Goal: Information Seeking & Learning: Check status

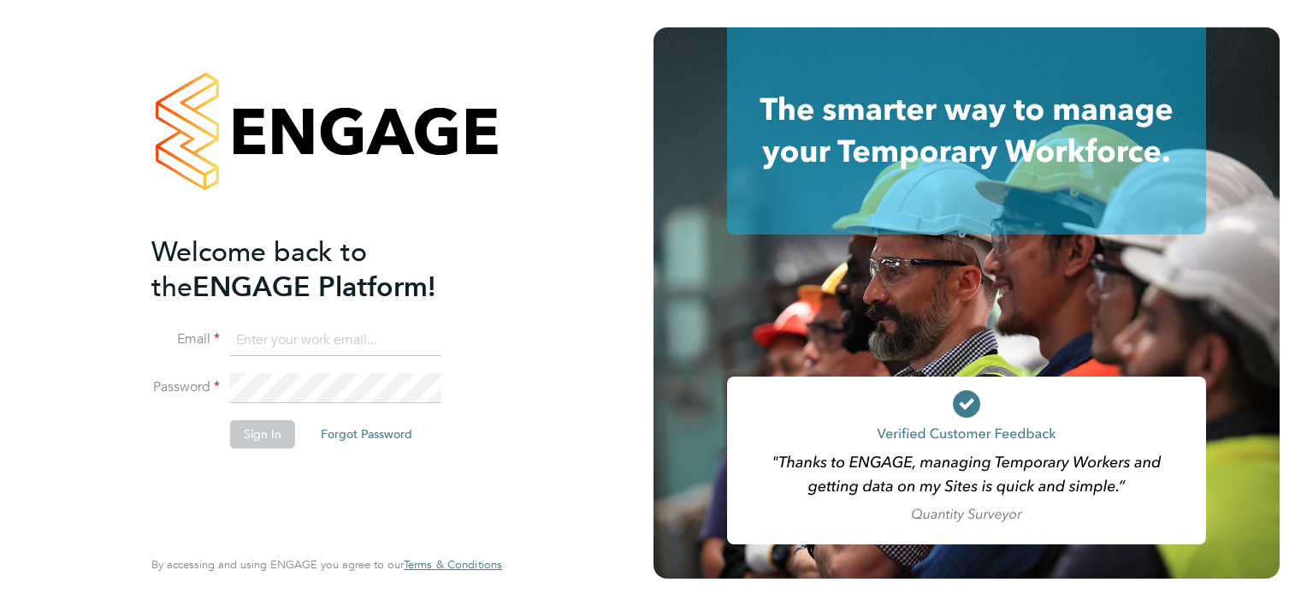
type input "sally.smith@acornpeople.com"
click at [279, 431] on fieldset "Email sally.smith@acornpeople.com Password Sign In Forgot Password" at bounding box center [318, 395] width 334 height 140
click at [279, 431] on button "Sign In" at bounding box center [262, 433] width 65 height 27
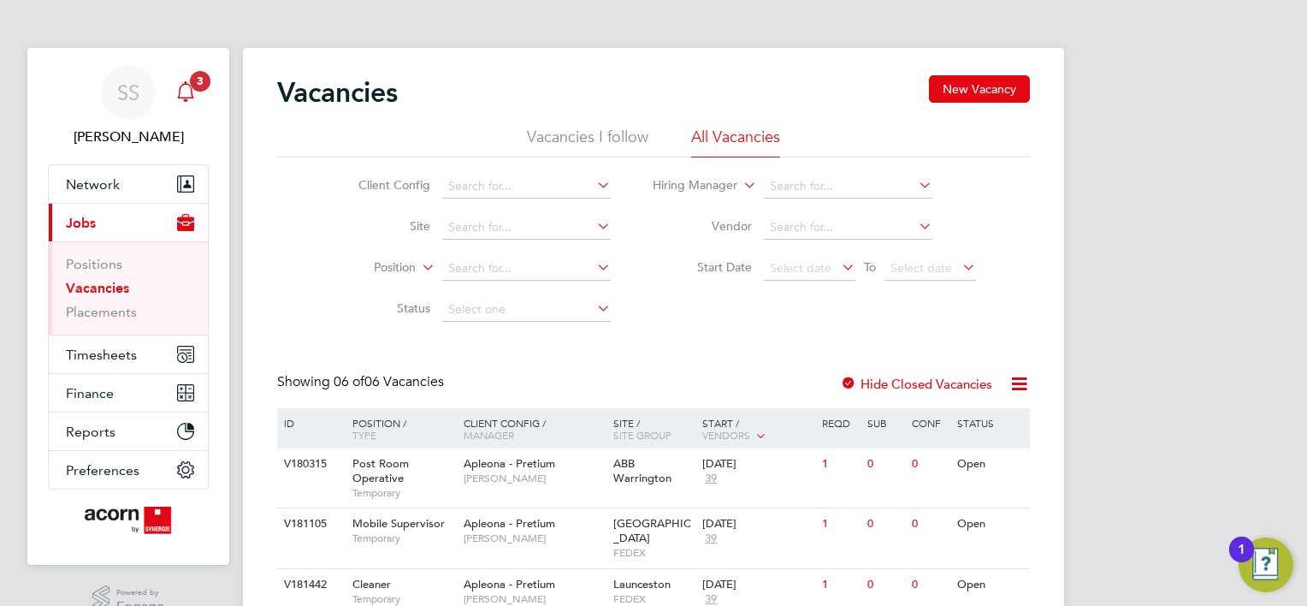
click at [186, 90] on icon "Main navigation" at bounding box center [185, 91] width 21 height 21
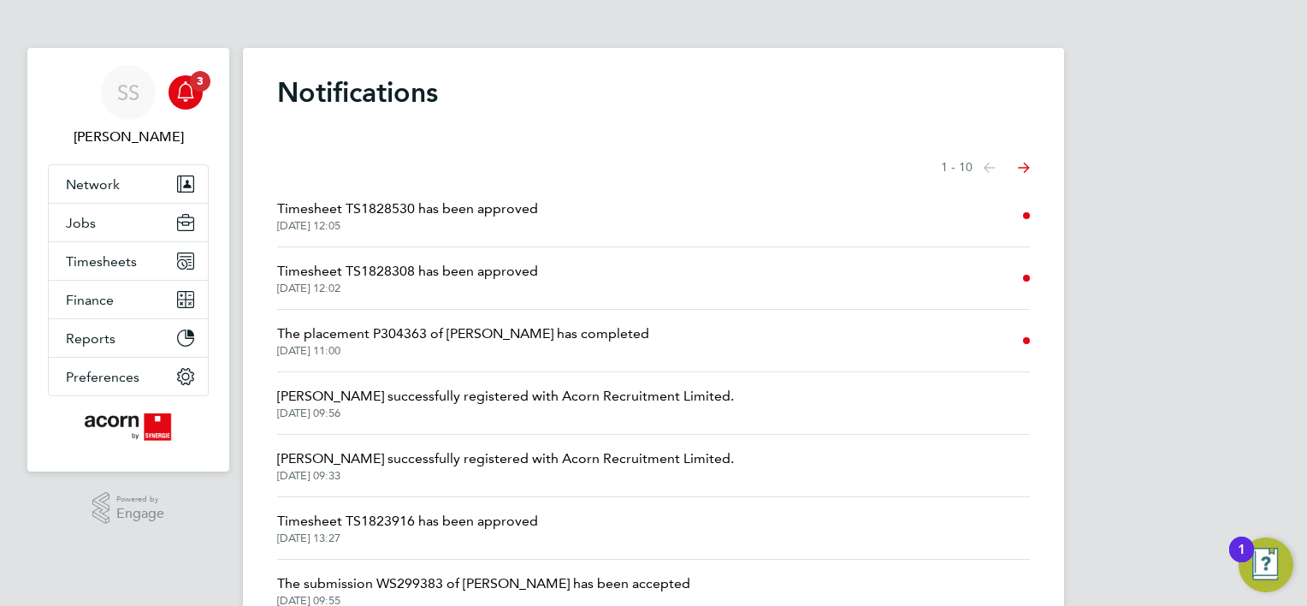
click at [478, 214] on span "Timesheet TS1828530 has been approved" at bounding box center [407, 208] width 261 height 21
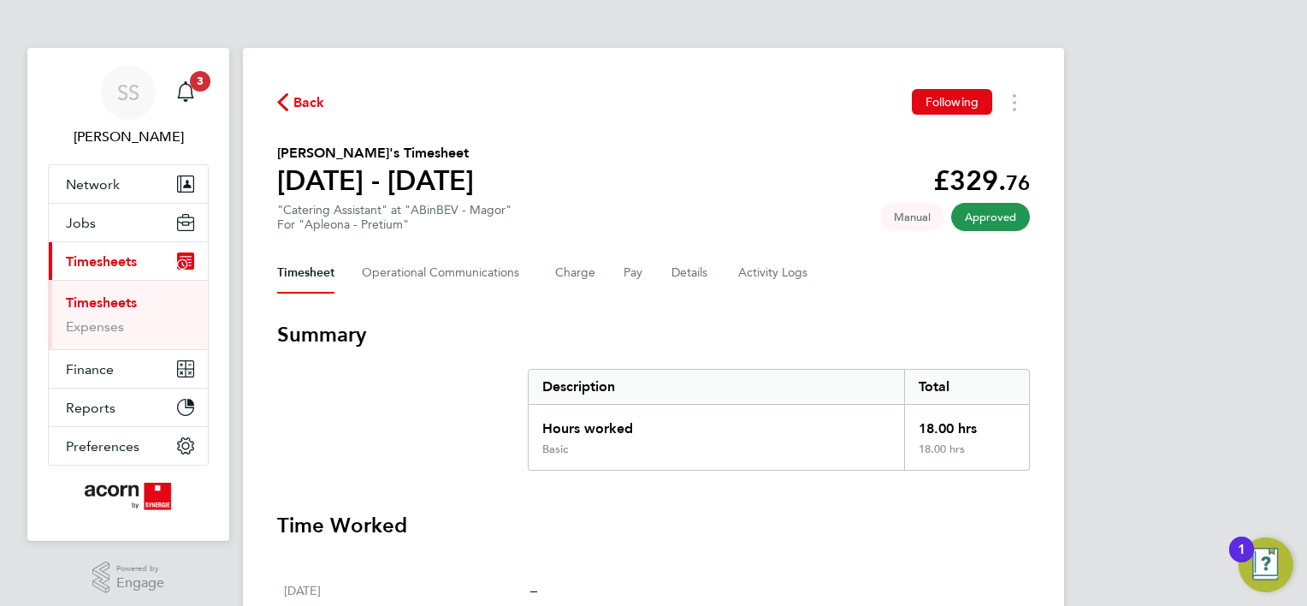
click at [315, 109] on span "Back" at bounding box center [309, 102] width 32 height 21
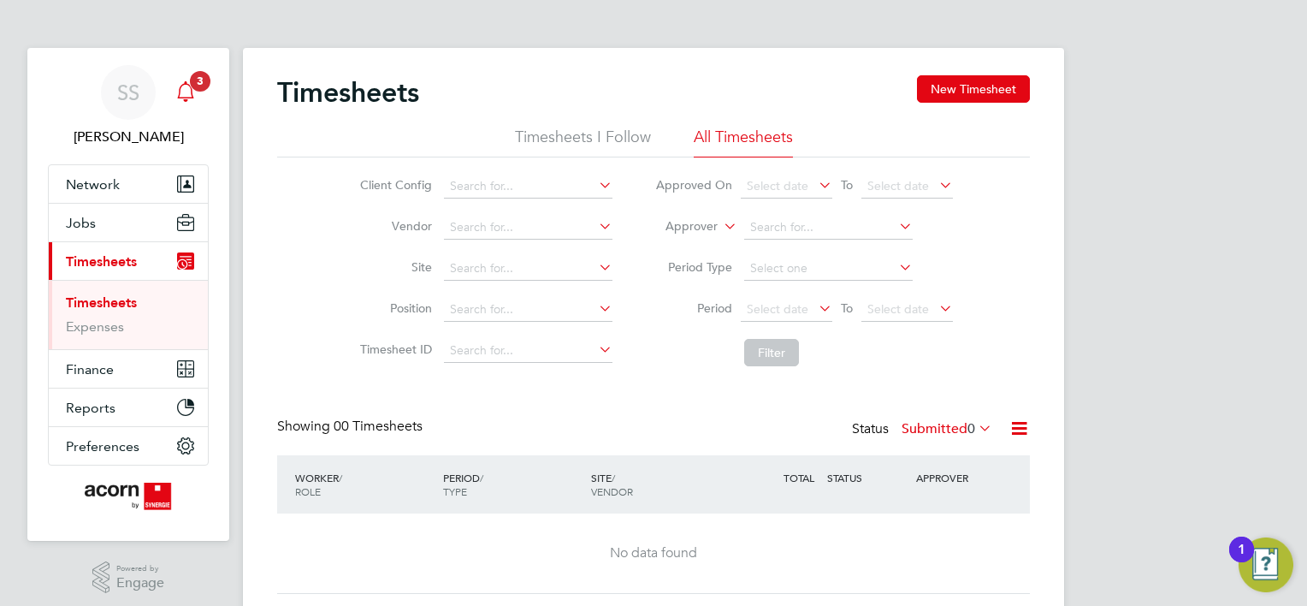
click at [187, 94] on icon "Main navigation" at bounding box center [185, 91] width 21 height 21
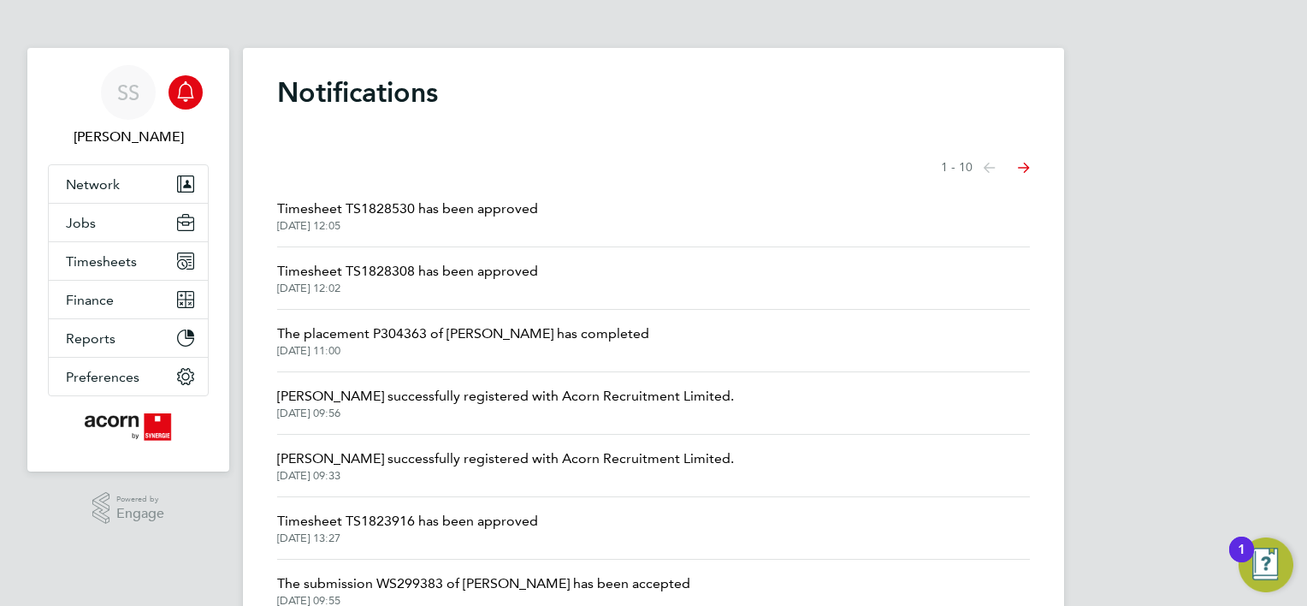
click at [368, 279] on span "Timesheet TS1828308 has been approved" at bounding box center [407, 271] width 261 height 21
